Goal: Navigation & Orientation: Find specific page/section

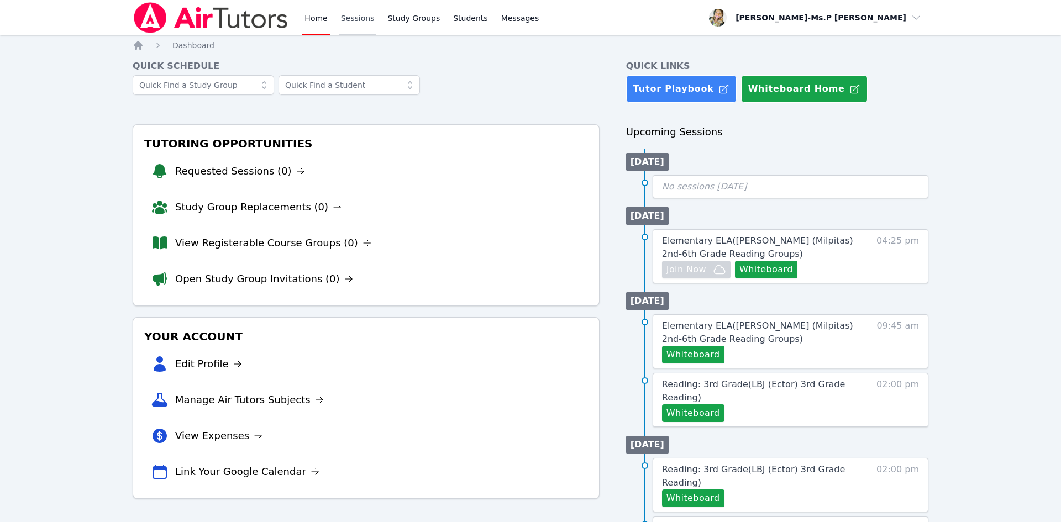
click at [373, 15] on div "Home Sessions Study Groups Students Messages" at bounding box center [421, 17] width 239 height 35
click at [358, 13] on link "Sessions" at bounding box center [358, 17] width 38 height 35
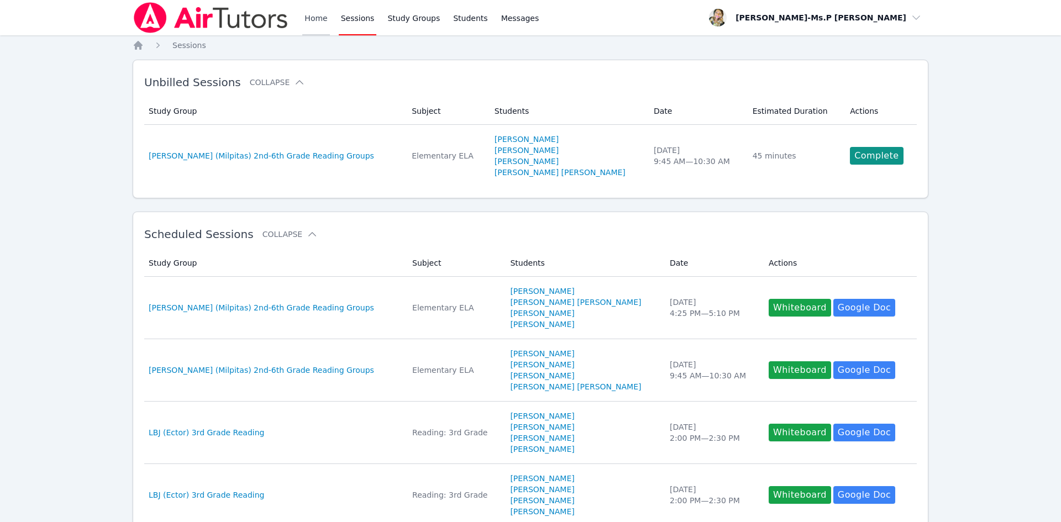
click at [310, 17] on link "Home" at bounding box center [315, 17] width 27 height 35
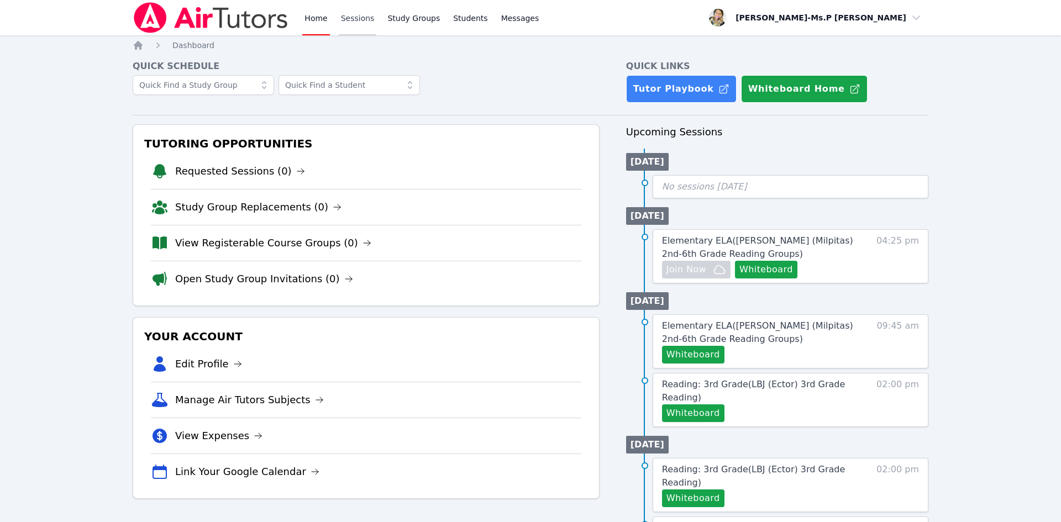
click at [355, 13] on link "Sessions" at bounding box center [358, 17] width 38 height 35
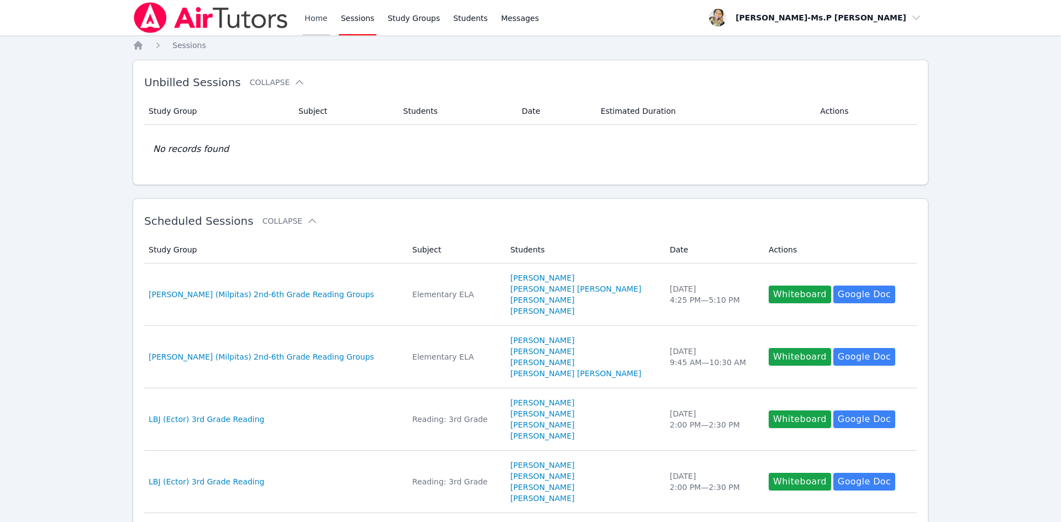
click at [311, 26] on link "Home" at bounding box center [315, 17] width 27 height 35
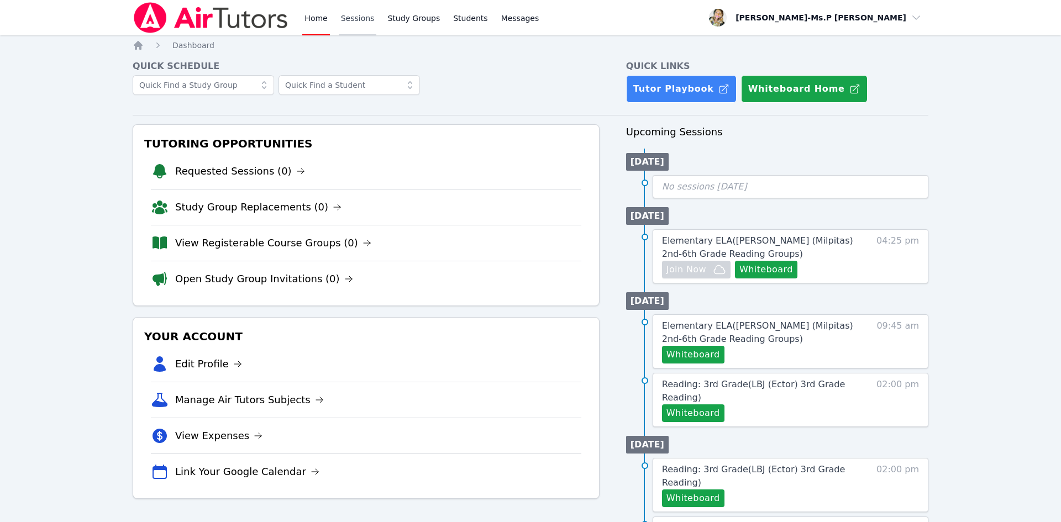
click at [353, 18] on link "Sessions" at bounding box center [358, 17] width 38 height 35
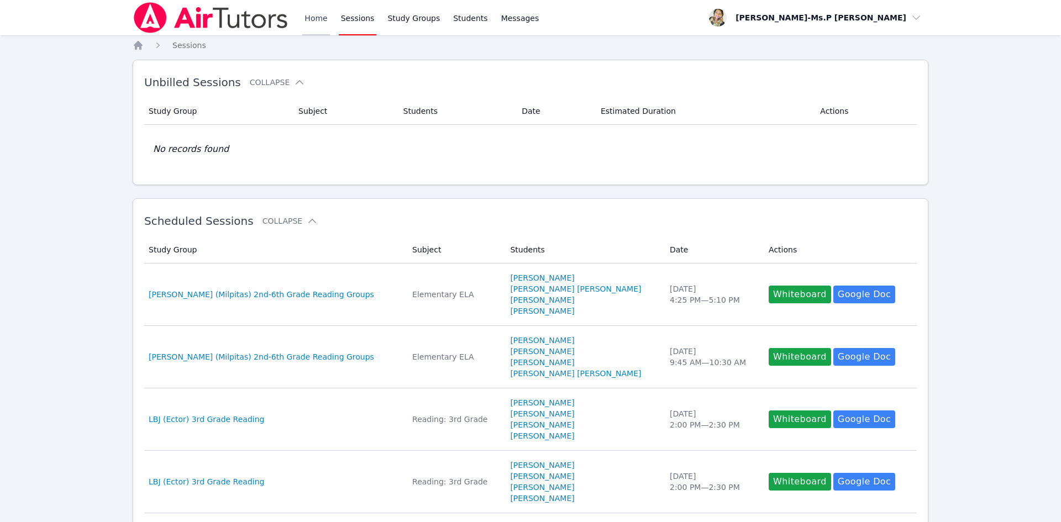
click at [310, 17] on link "Home" at bounding box center [315, 17] width 27 height 35
